Goal: Information Seeking & Learning: Learn about a topic

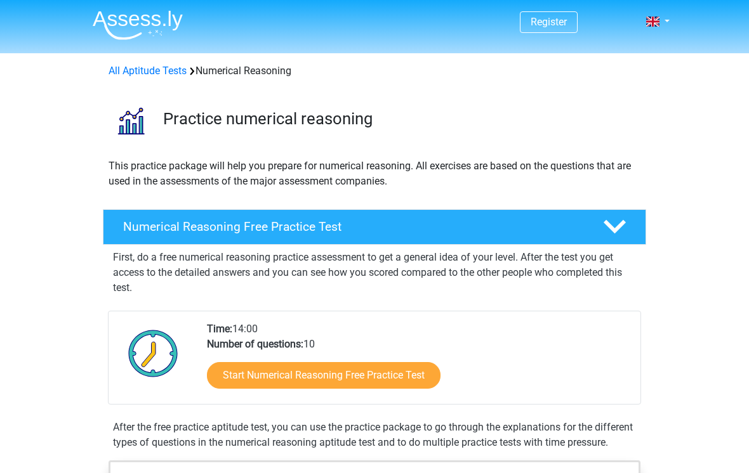
click at [264, 380] on link "Start Numerical Reasoning Free Practice Test" at bounding box center [323, 375] width 233 height 27
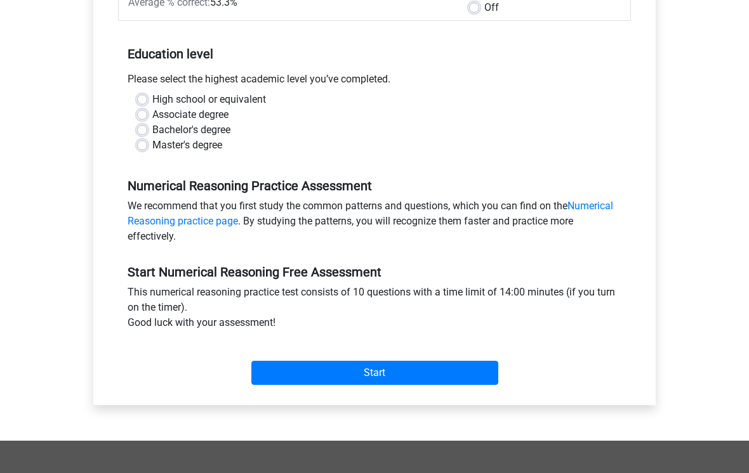
scroll to position [225, 0]
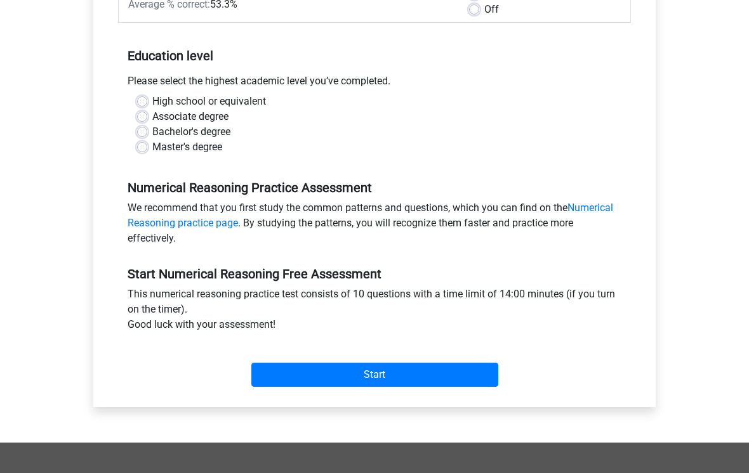
click at [600, 212] on link "Numerical Reasoning practice page" at bounding box center [370, 215] width 485 height 27
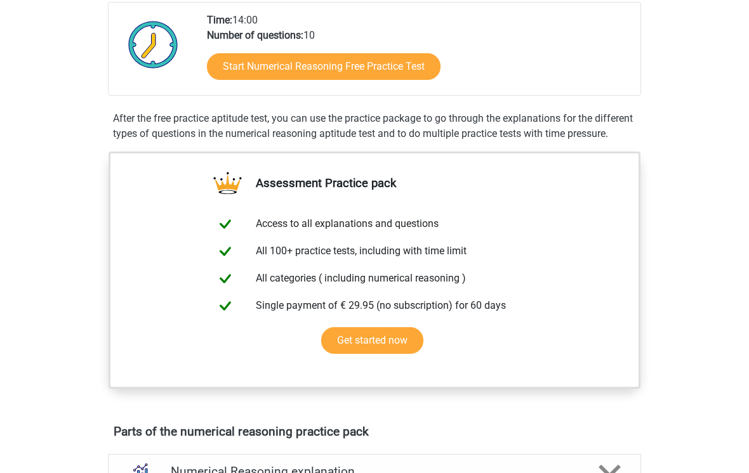
scroll to position [306, 0]
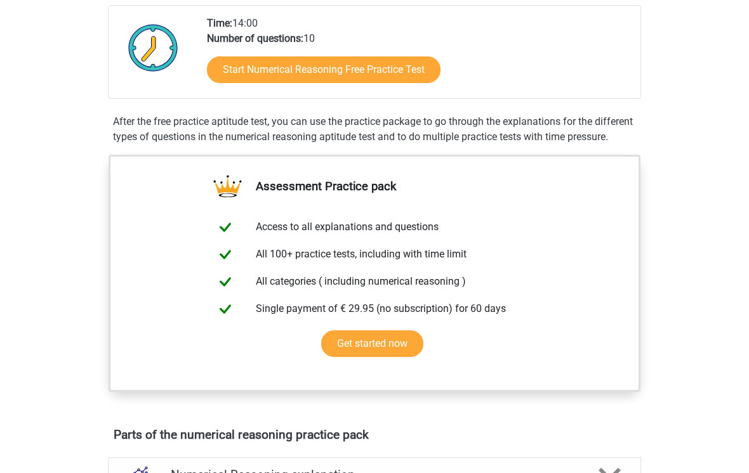
click at [405, 68] on link "Start Numerical Reasoning Free Practice Test" at bounding box center [323, 69] width 233 height 27
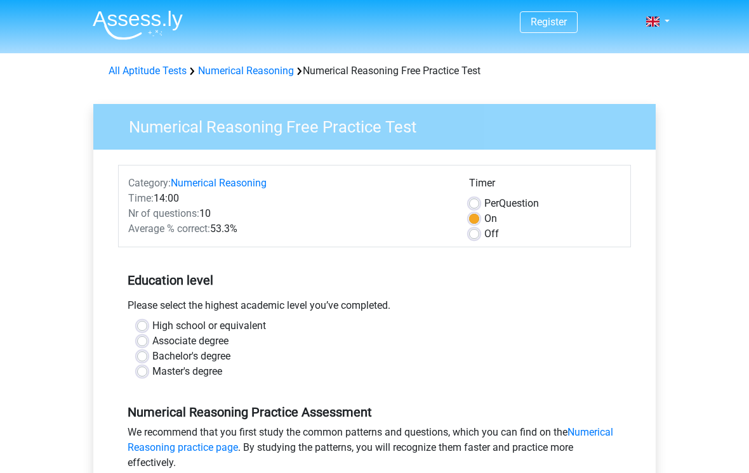
click at [484, 233] on label "Off" at bounding box center [491, 233] width 15 height 15
click at [478, 233] on input "Off" at bounding box center [474, 232] width 10 height 13
radio input "true"
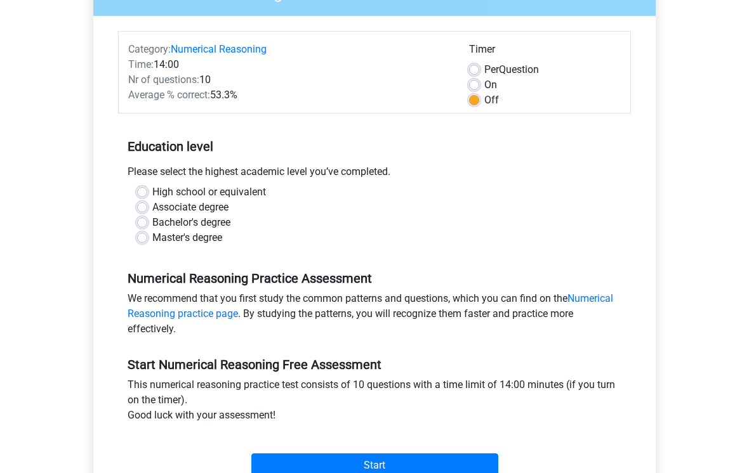
scroll to position [142, 0]
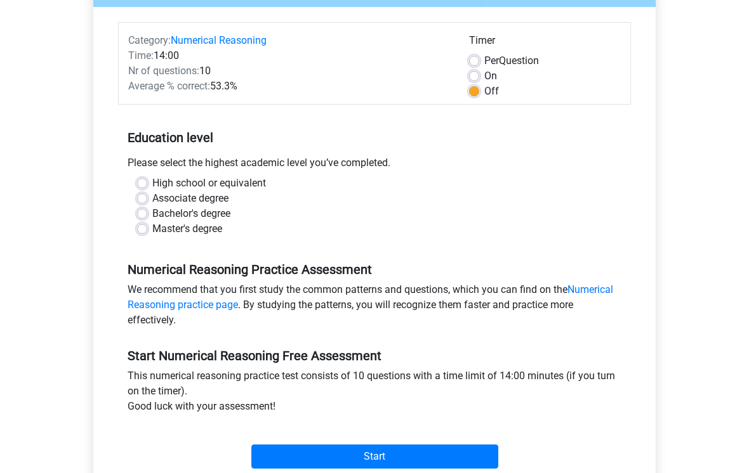
click at [132, 176] on div "High school or equivalent Associate degree Bachelor's degree Master's degree" at bounding box center [375, 206] width 494 height 61
click at [154, 190] on label "High school or equivalent" at bounding box center [209, 183] width 114 height 15
click at [147, 189] on input "High school or equivalent" at bounding box center [142, 182] width 10 height 13
radio input "true"
click at [300, 462] on input "Start" at bounding box center [374, 457] width 247 height 24
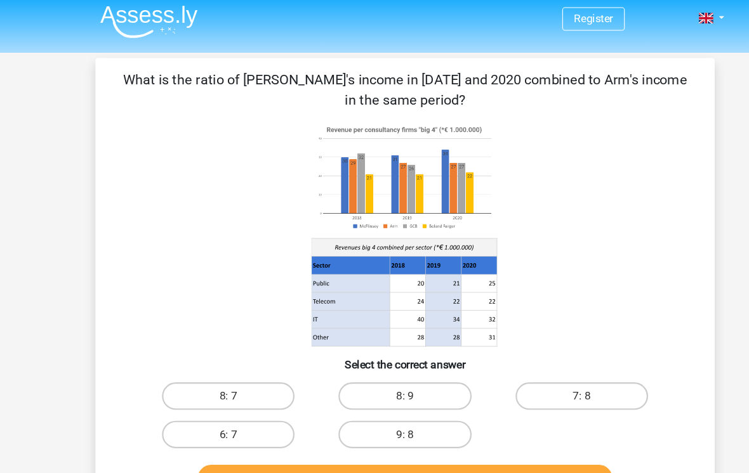
click at [220, 358] on label "8: 7" at bounding box center [211, 370] width 122 height 25
click at [219, 371] on input "8: 7" at bounding box center [215, 375] width 8 height 8
radio input "true"
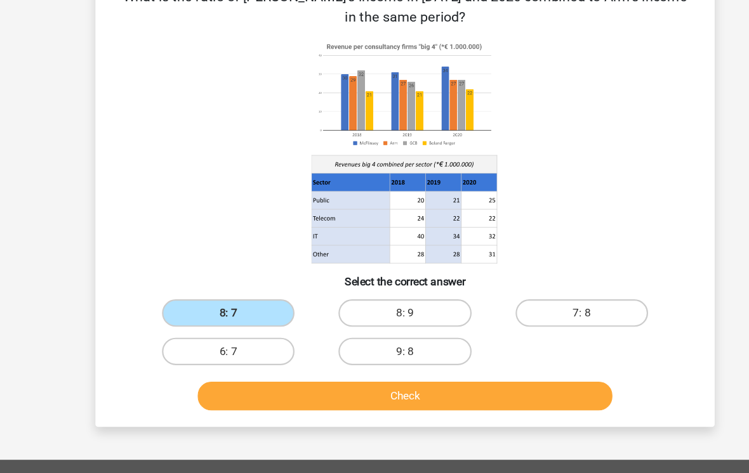
scroll to position [64, 0]
click at [365, 370] on button "Check" at bounding box center [375, 383] width 384 height 27
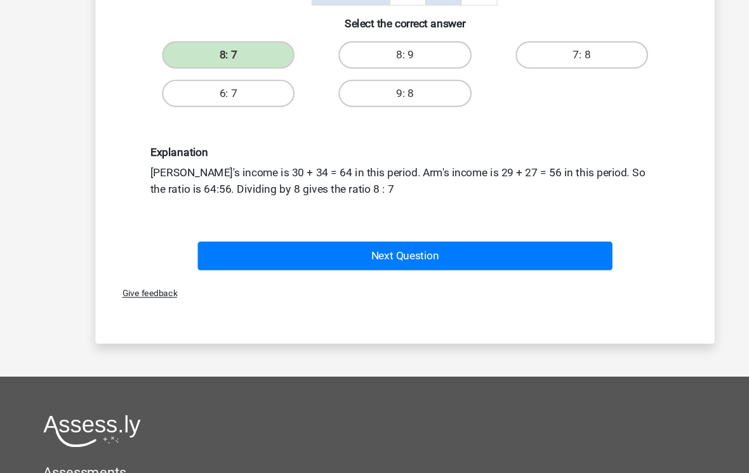
click at [449, 237] on button "Next Question" at bounding box center [375, 250] width 384 height 27
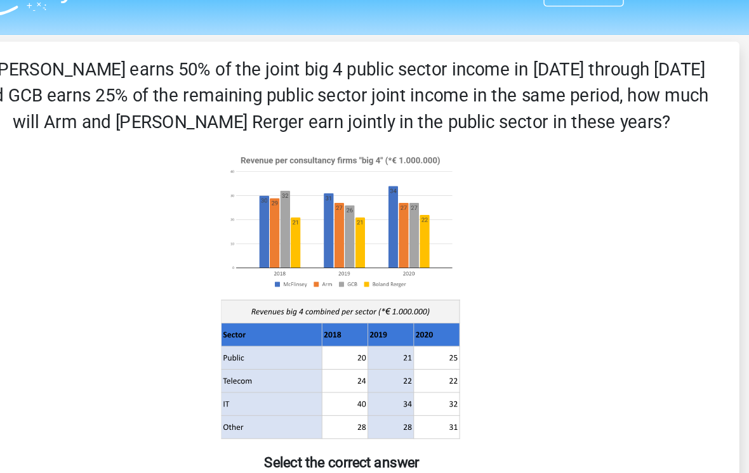
scroll to position [28, 0]
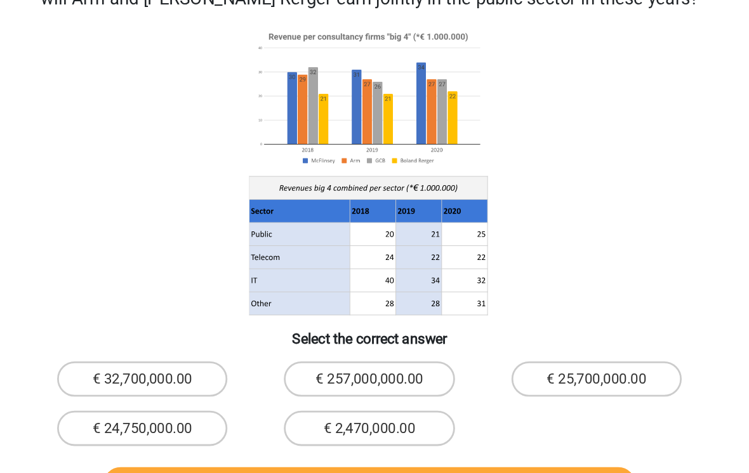
click at [150, 385] on label "€ 24,750,000.00" at bounding box center [211, 397] width 122 height 25
click at [211, 398] on input "€ 24,750,000.00" at bounding box center [215, 402] width 8 height 8
radio input "true"
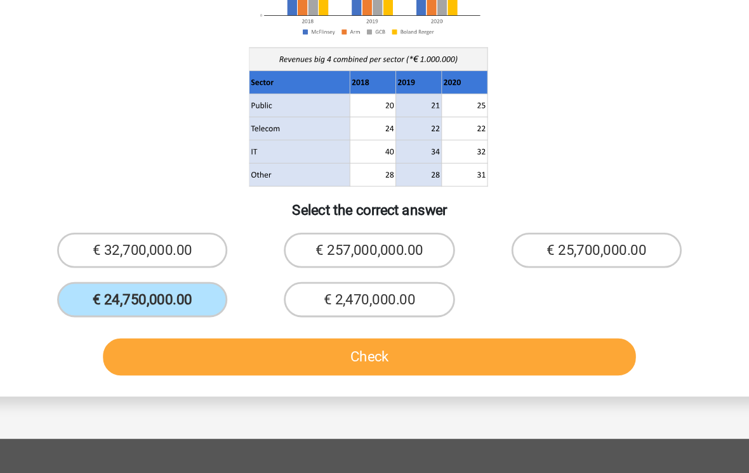
scroll to position [113, 0]
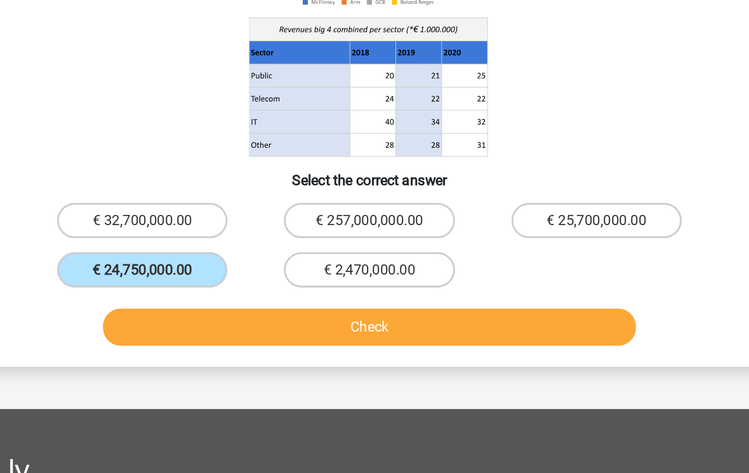
click at [300, 341] on button "Check" at bounding box center [375, 354] width 384 height 27
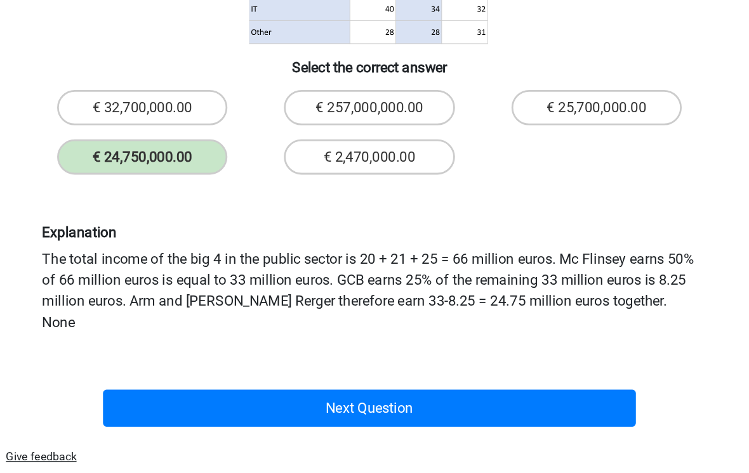
scroll to position [199, 0]
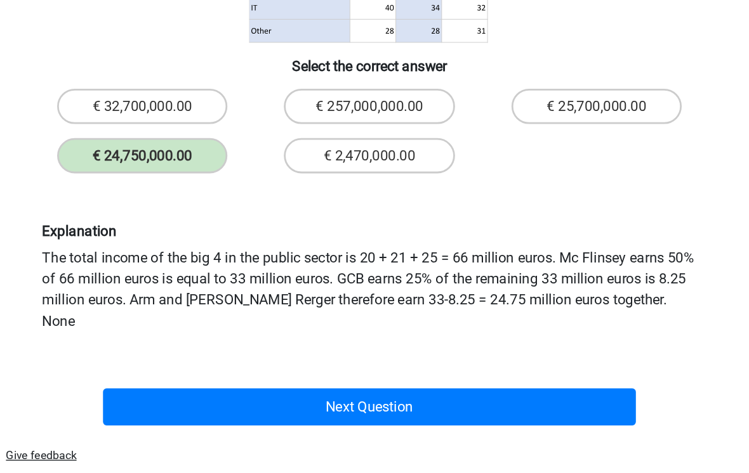
click at [183, 395] on button "Next Question" at bounding box center [375, 408] width 384 height 27
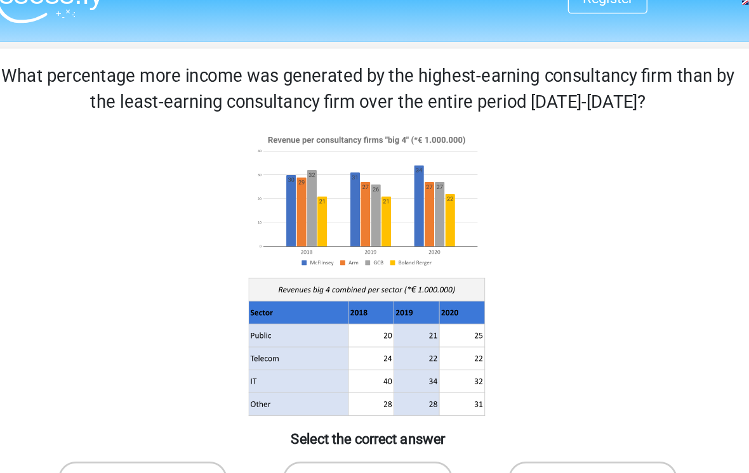
scroll to position [0, 0]
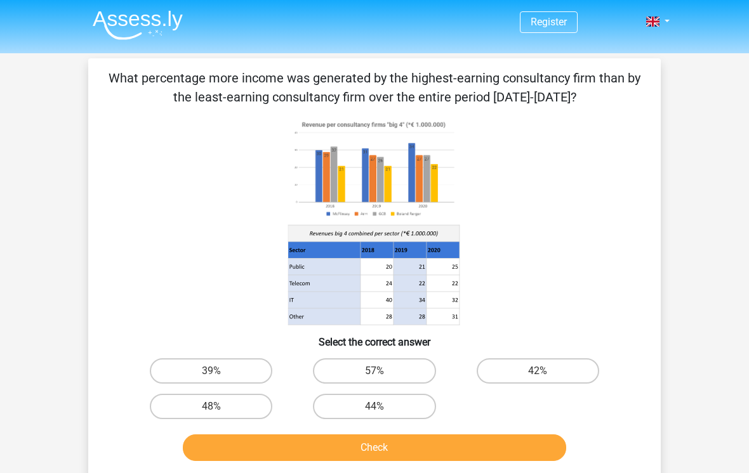
click at [390, 405] on label "44%" at bounding box center [374, 406] width 122 height 25
click at [383, 407] on input "44%" at bounding box center [378, 411] width 8 height 8
radio input "true"
click at [374, 437] on button "Check" at bounding box center [375, 448] width 384 height 27
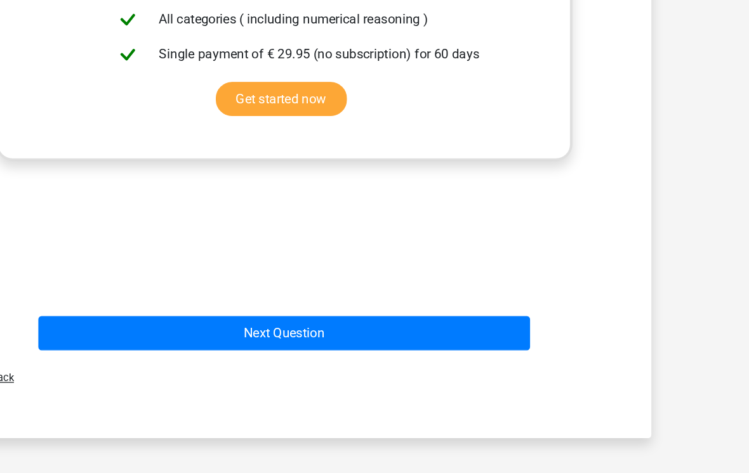
click at [254, 336] on button "Next Question" at bounding box center [375, 349] width 384 height 27
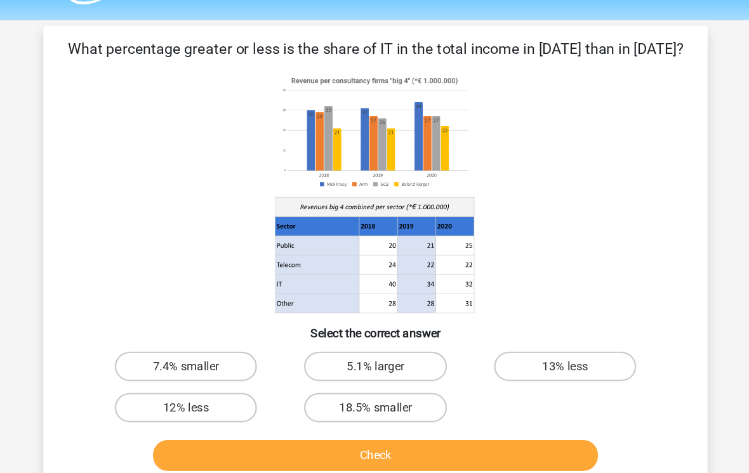
scroll to position [35, 0]
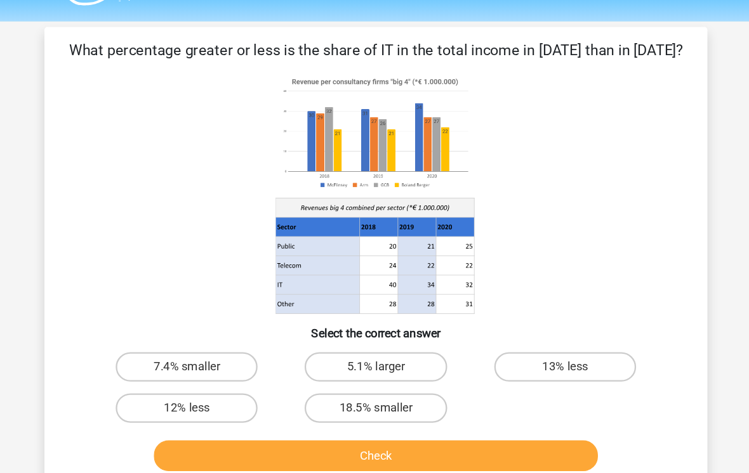
click at [483, 323] on label "13% less" at bounding box center [537, 317] width 122 height 25
click at [537, 323] on input "13% less" at bounding box center [541, 321] width 8 height 8
radio input "true"
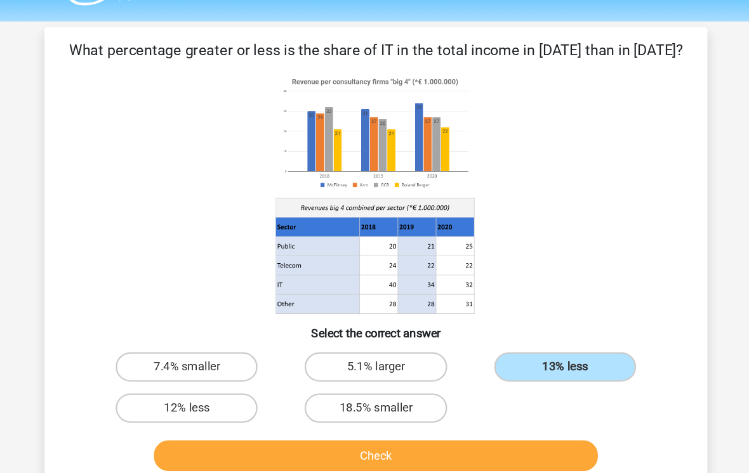
click at [403, 396] on button "Check" at bounding box center [375, 394] width 384 height 27
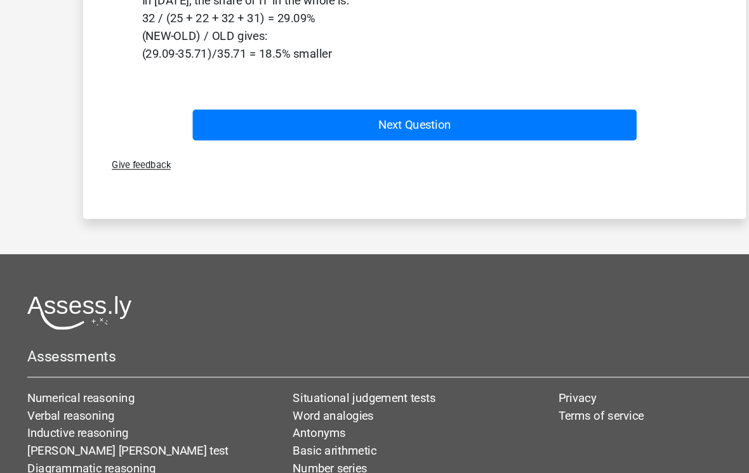
scroll to position [572, 0]
